Goal: Information Seeking & Learning: Find specific page/section

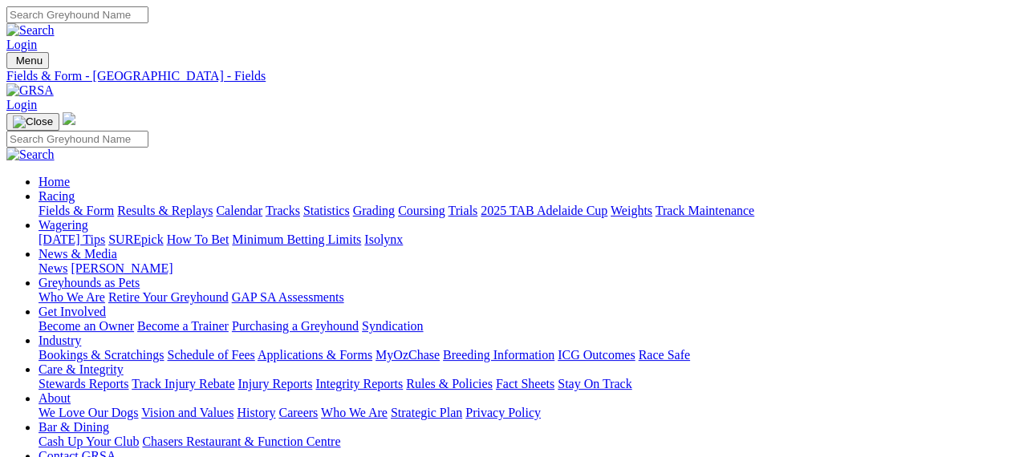
click at [54, 83] on img at bounding box center [29, 90] width 47 height 14
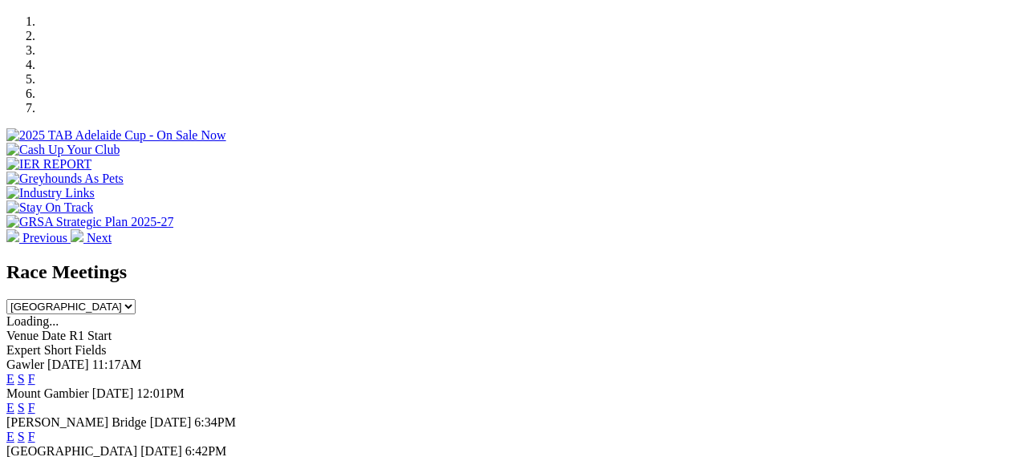
scroll to position [546, 0]
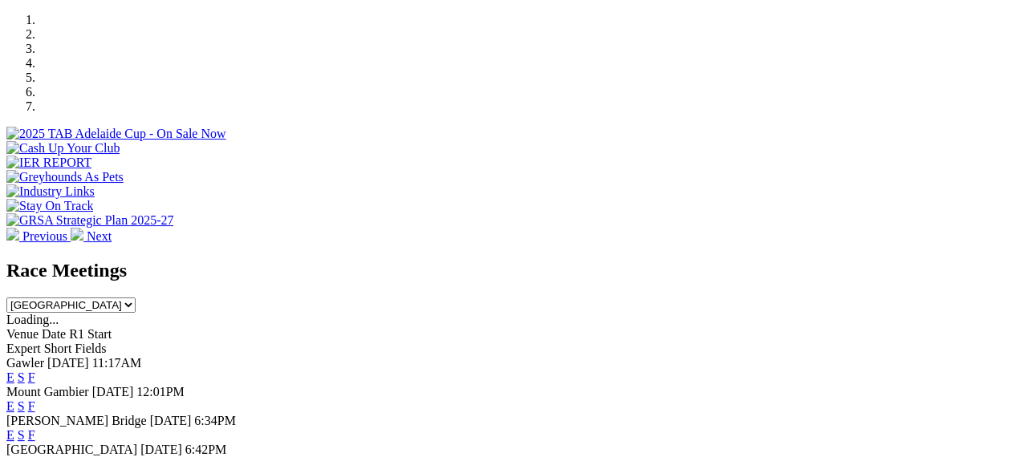
click at [35, 457] on link "F" at bounding box center [31, 464] width 7 height 14
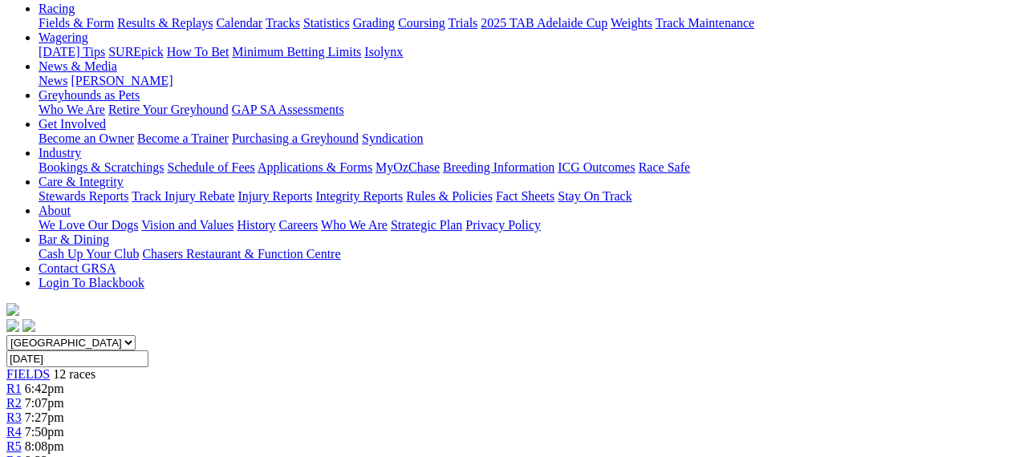
scroll to position [254, 0]
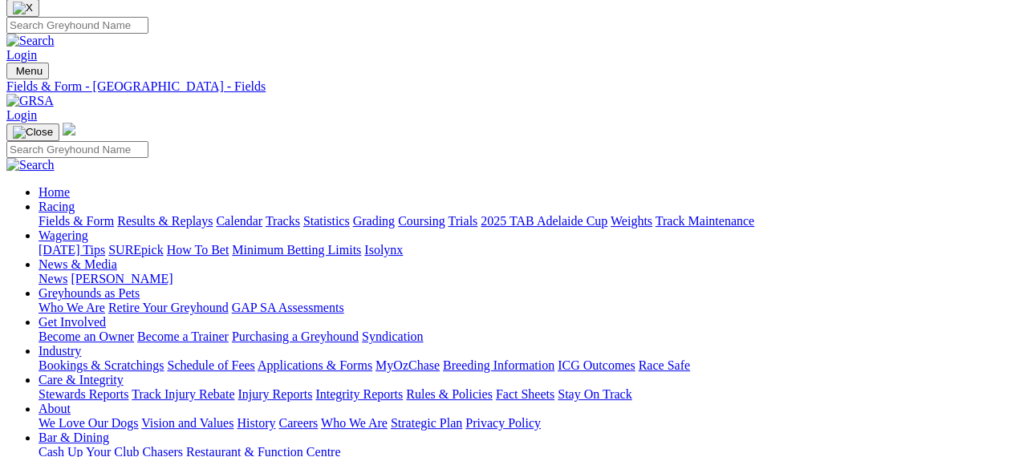
scroll to position [0, 0]
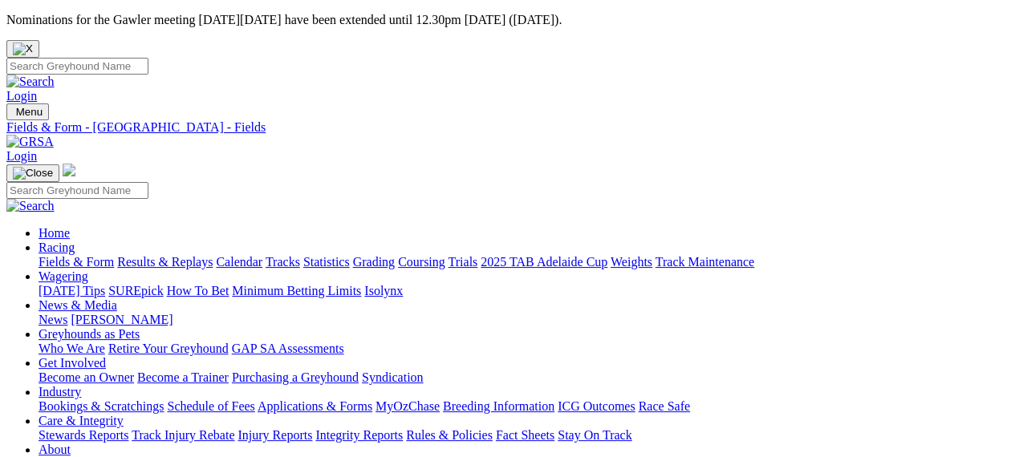
click at [54, 135] on img at bounding box center [29, 142] width 47 height 14
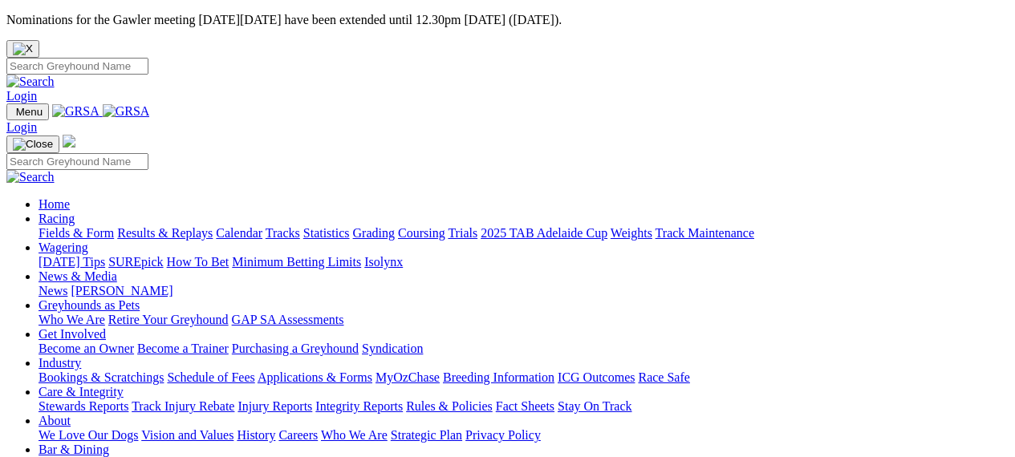
scroll to position [610, 0]
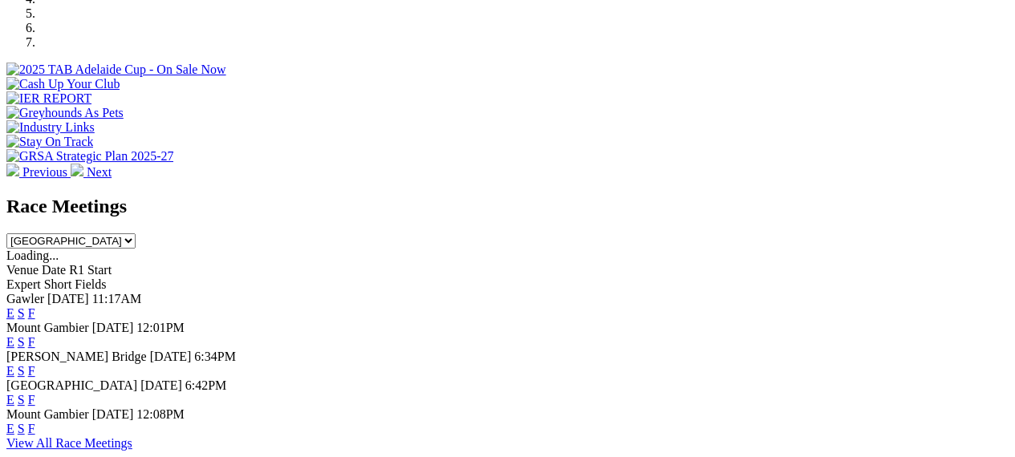
click at [35, 364] on link "F" at bounding box center [31, 371] width 7 height 14
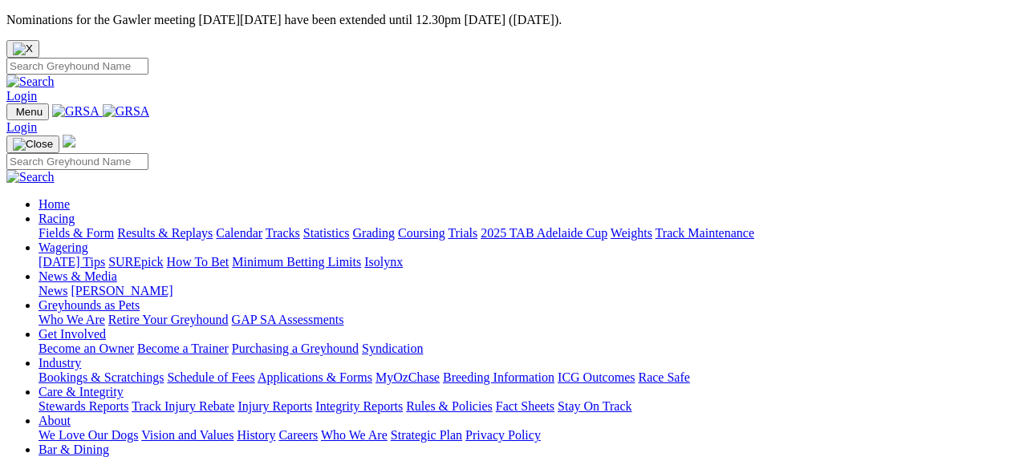
scroll to position [610, 0]
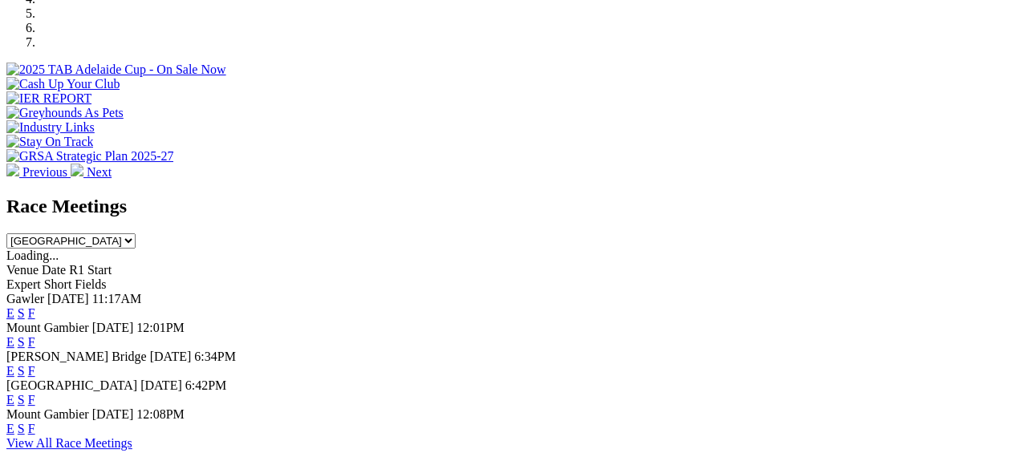
click at [35, 335] on link "F" at bounding box center [31, 342] width 7 height 14
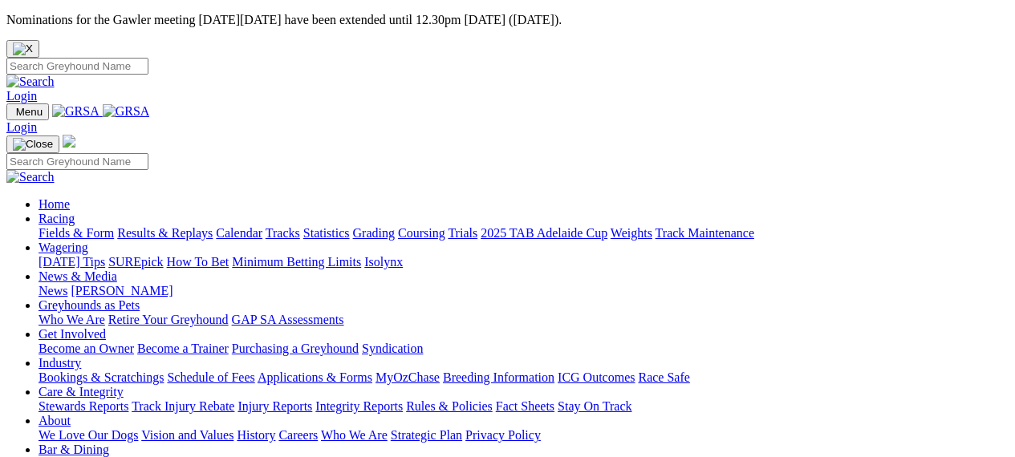
scroll to position [610, 0]
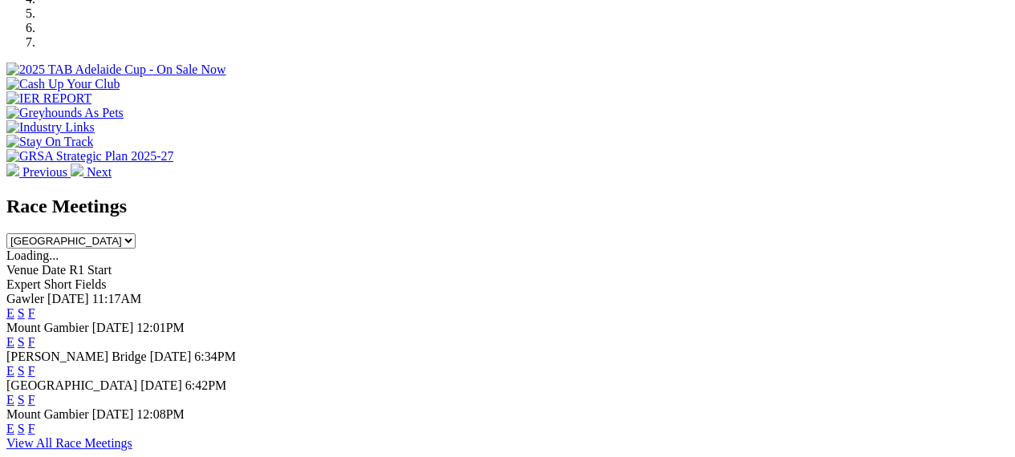
click at [35, 393] on link "F" at bounding box center [31, 400] width 7 height 14
